Goal: Register for event/course

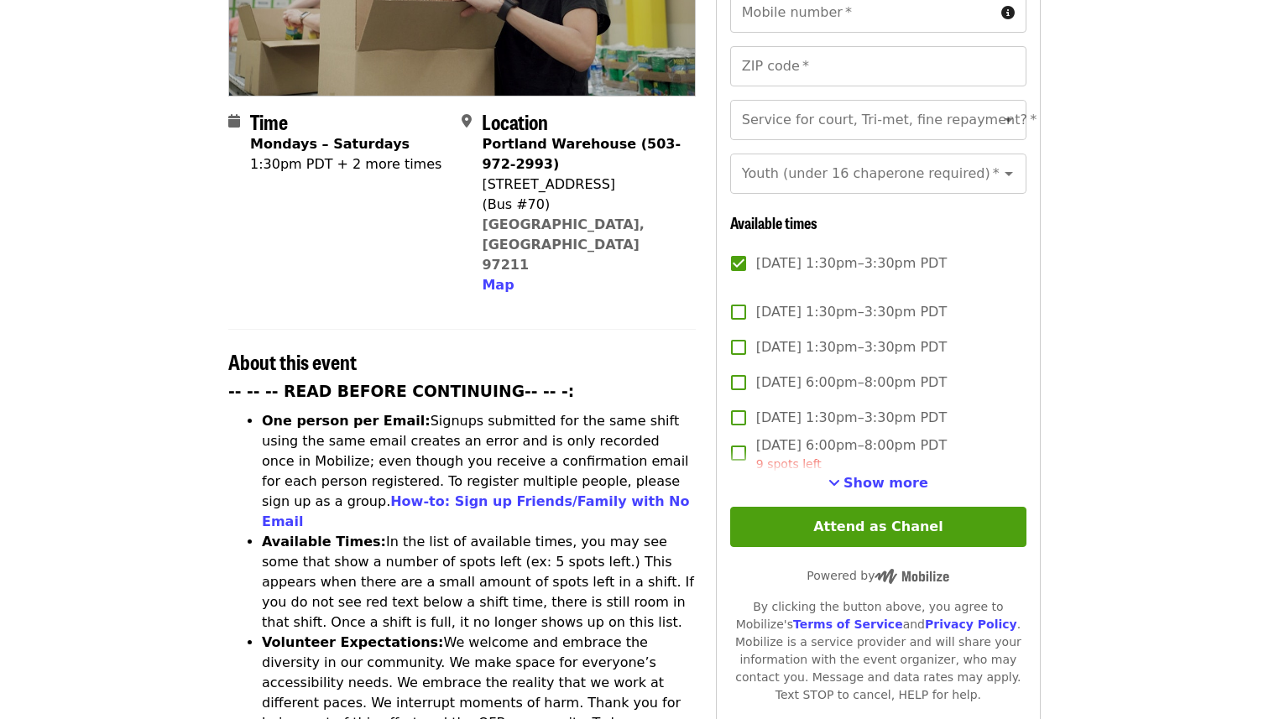
scroll to position [671, 0]
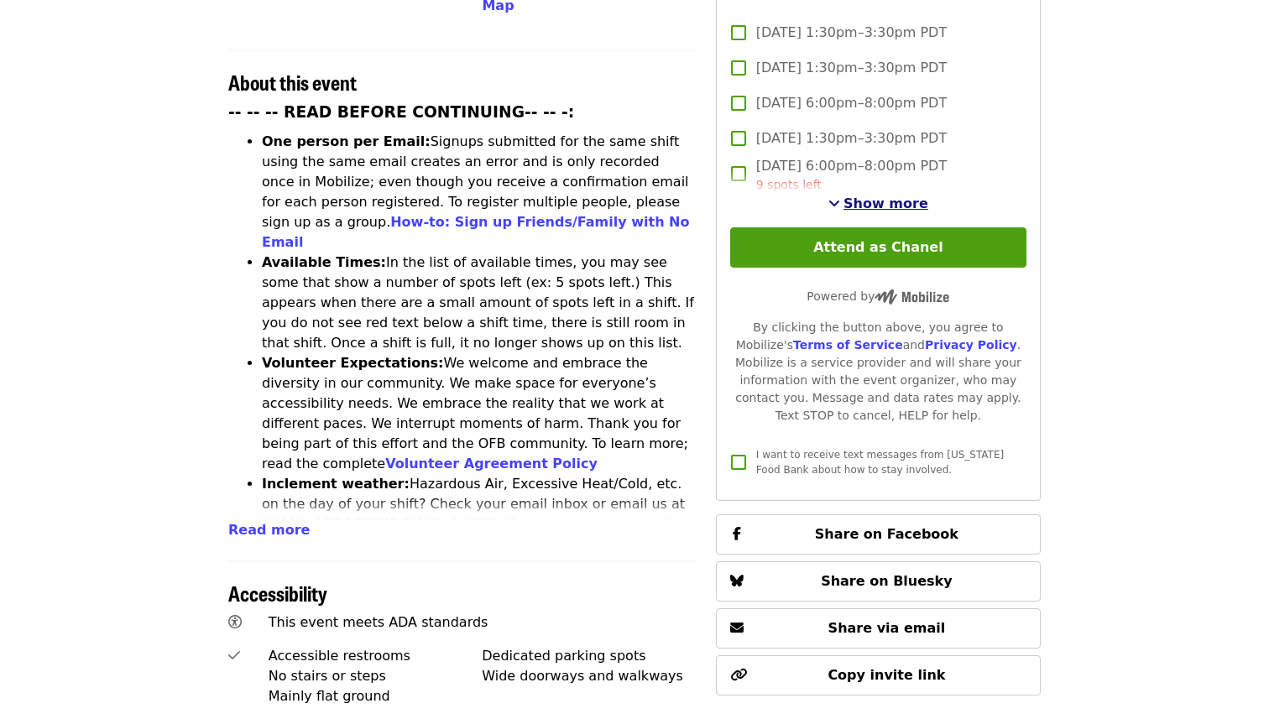
click at [869, 194] on button "Show more" at bounding box center [878, 204] width 100 height 20
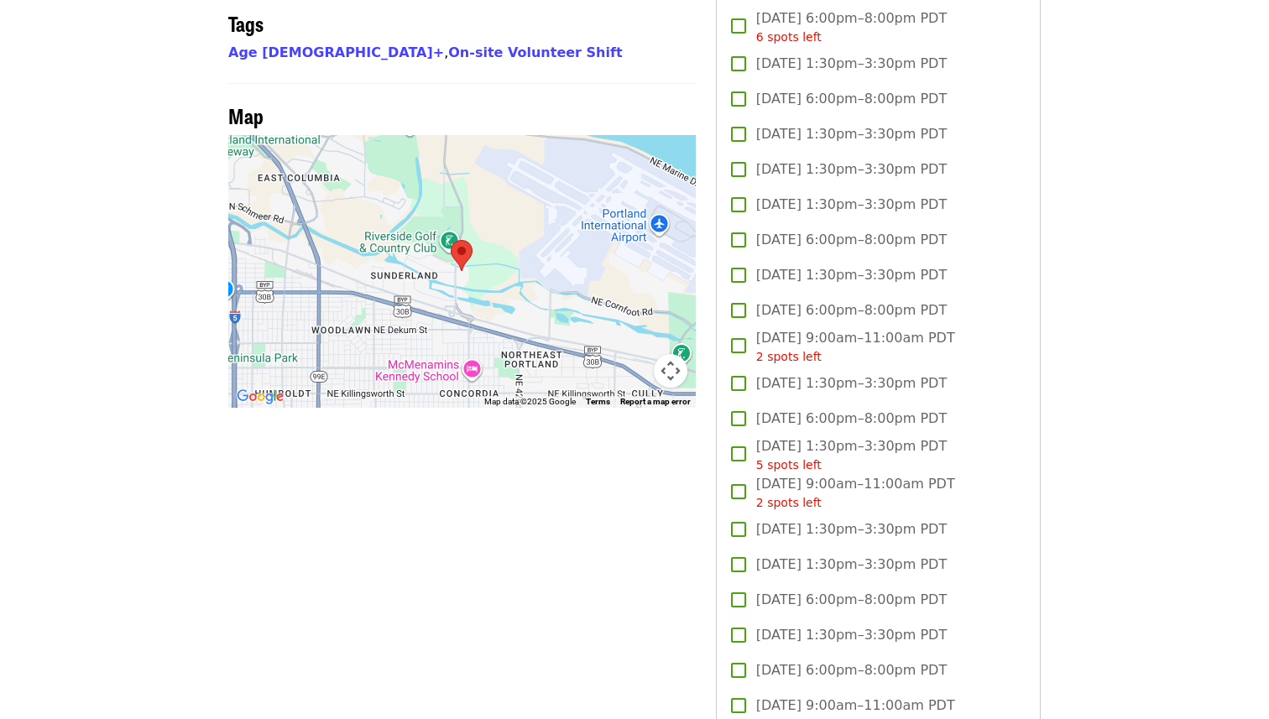
scroll to position [1472, 0]
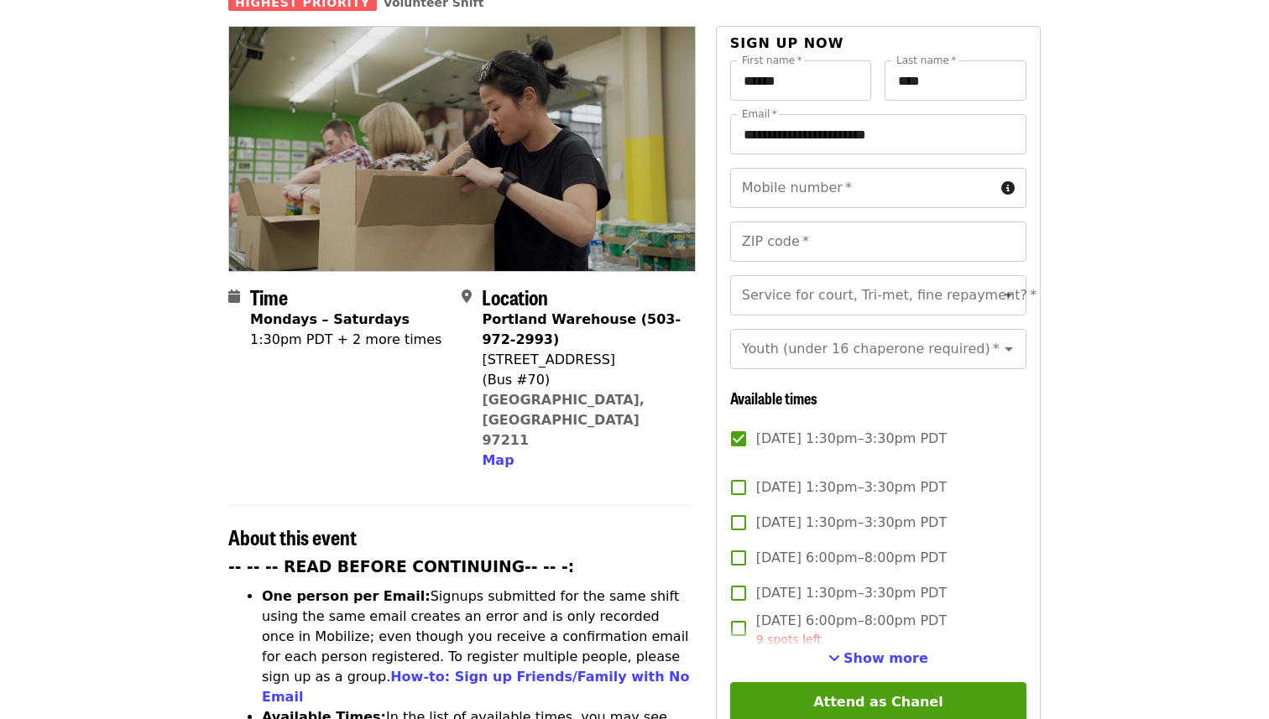
scroll to position [212, 0]
